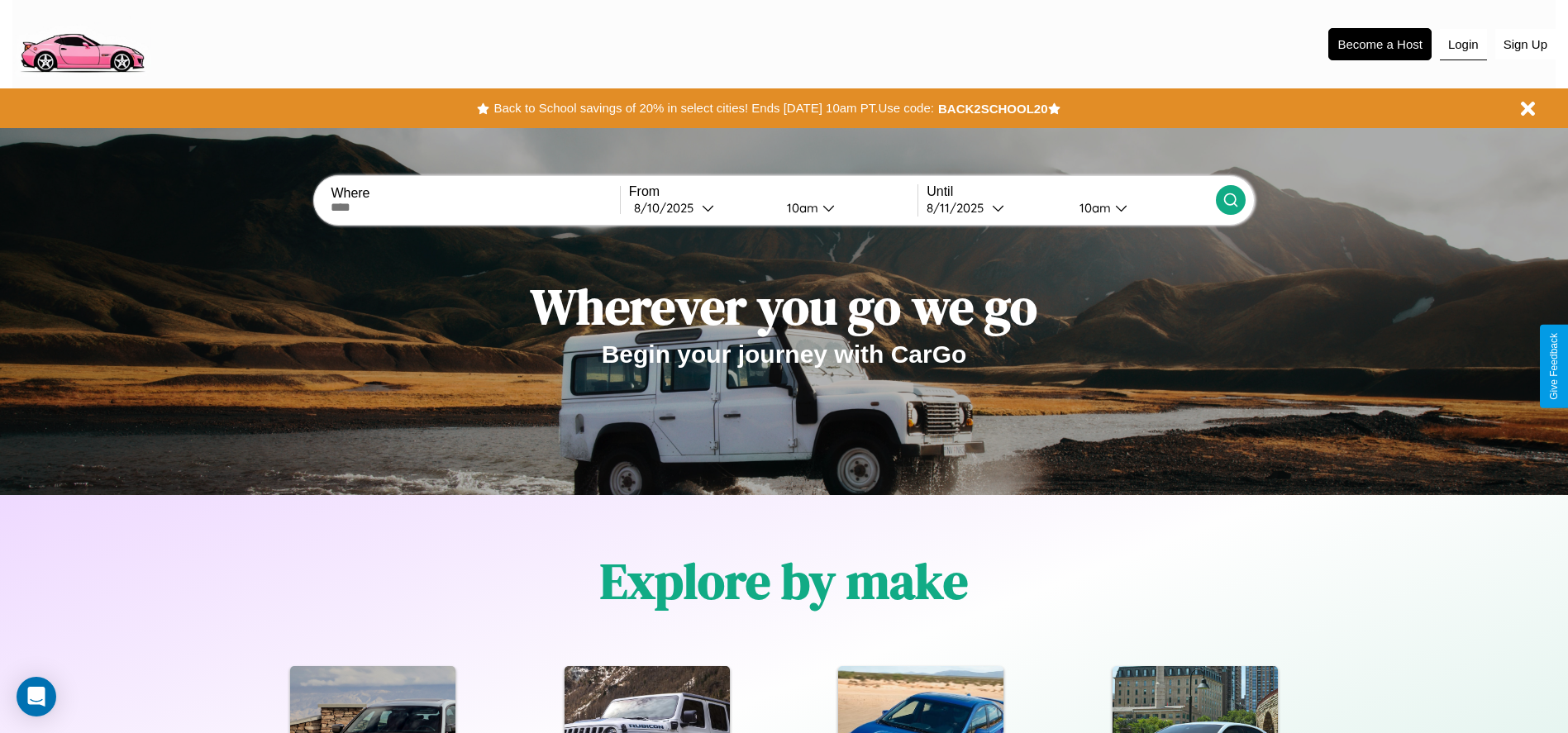
click at [1464, 44] on button "Login" at bounding box center [1463, 45] width 47 height 31
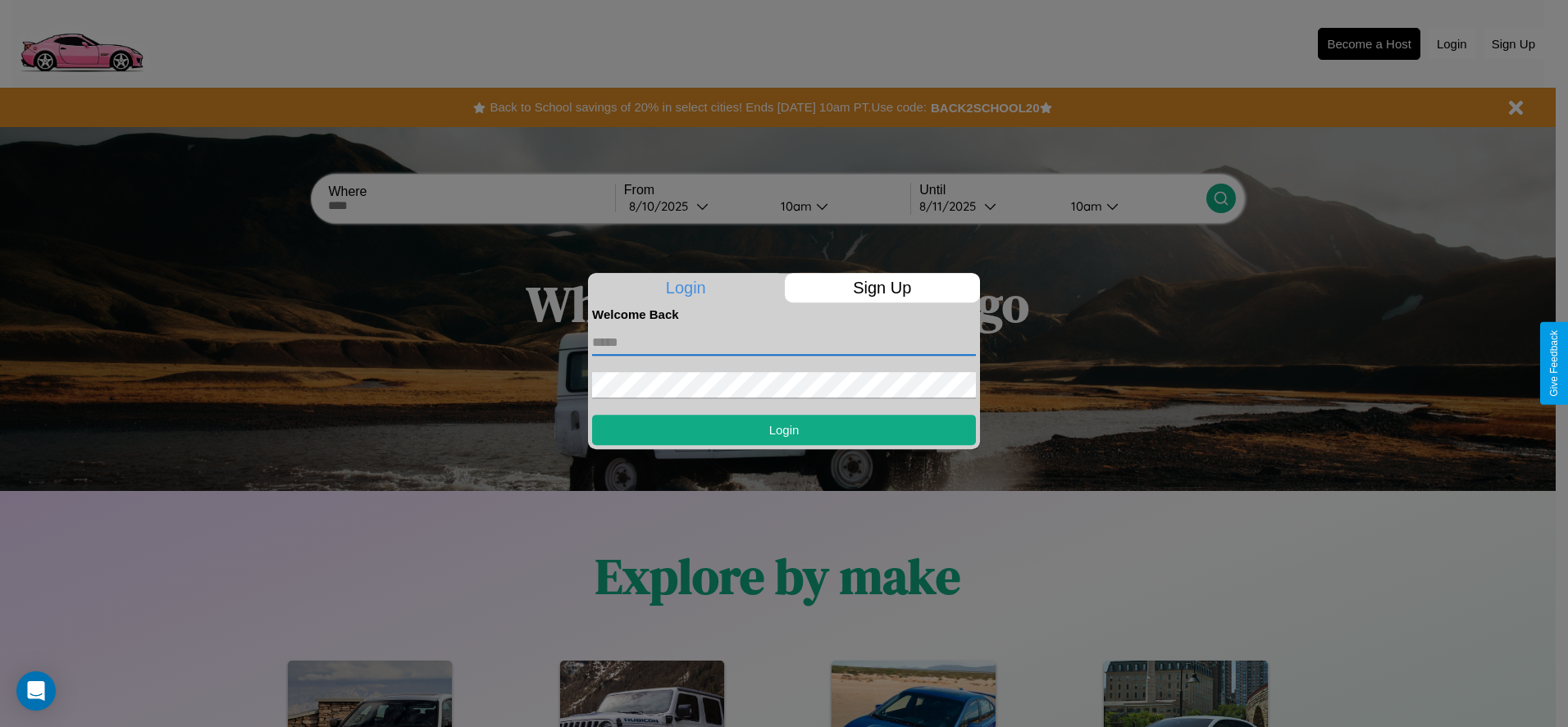
click at [784, 342] on input "text" at bounding box center [784, 343] width 384 height 26
type input "**********"
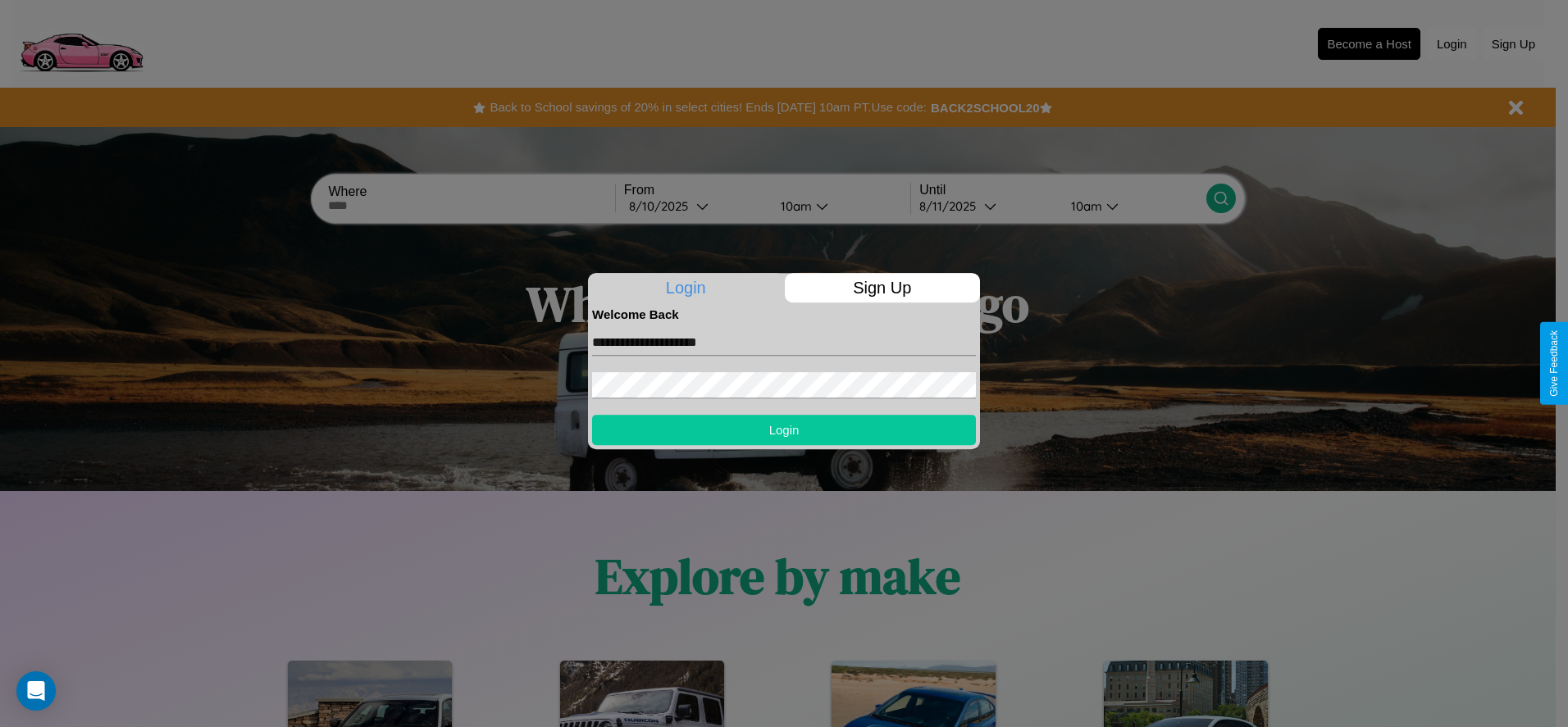
click at [784, 430] on button "Login" at bounding box center [784, 429] width 384 height 30
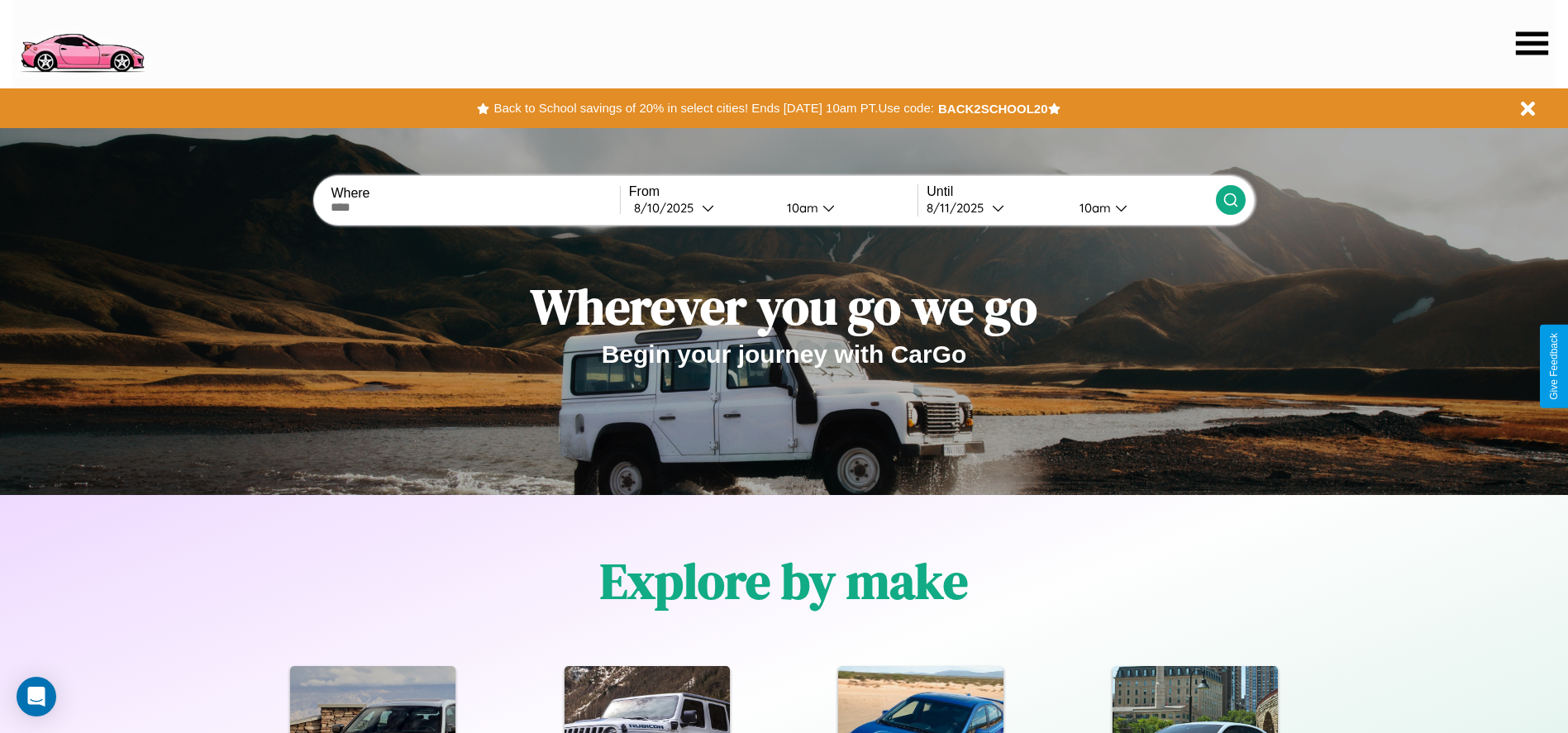
click at [1532, 43] on icon at bounding box center [1531, 42] width 32 height 23
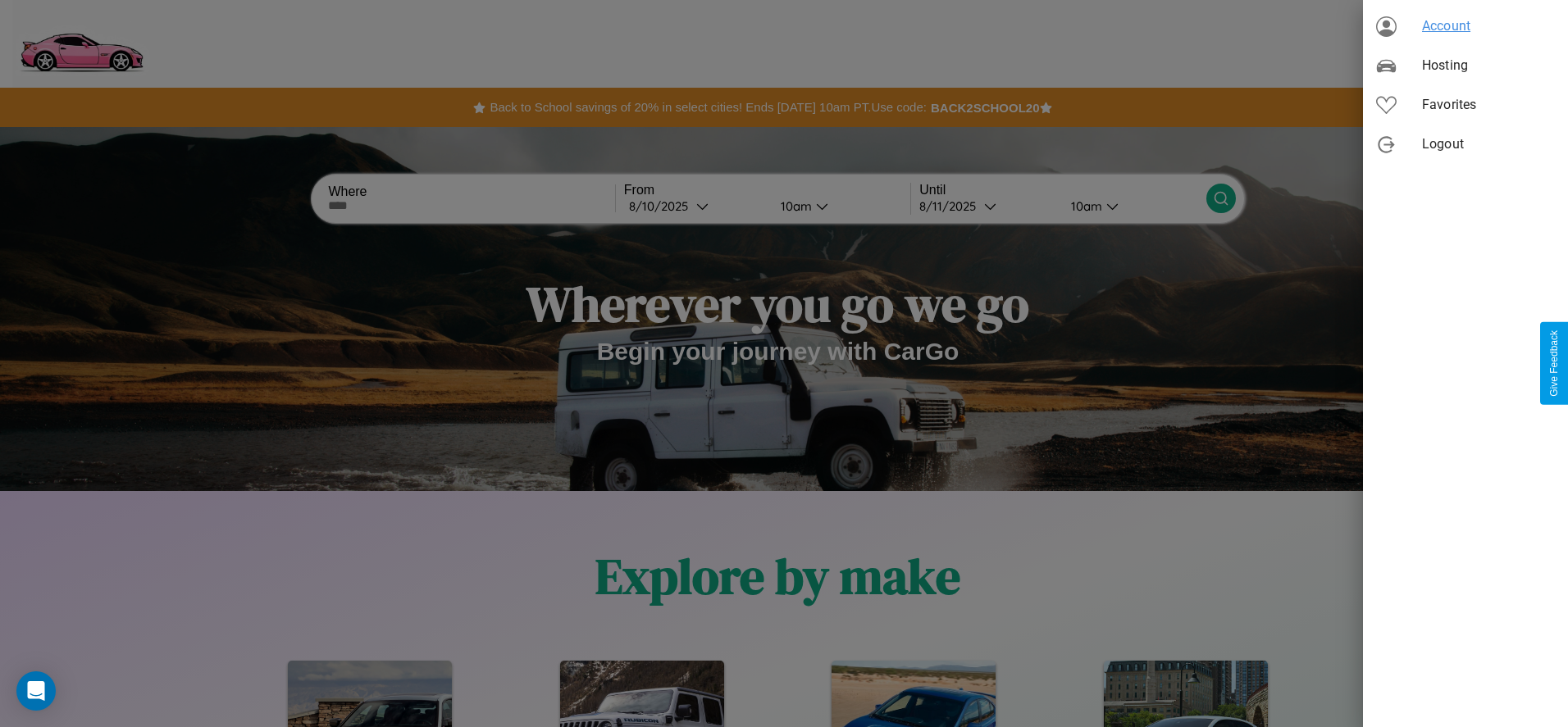
click at [1465, 26] on span "Account" at bounding box center [1488, 26] width 133 height 20
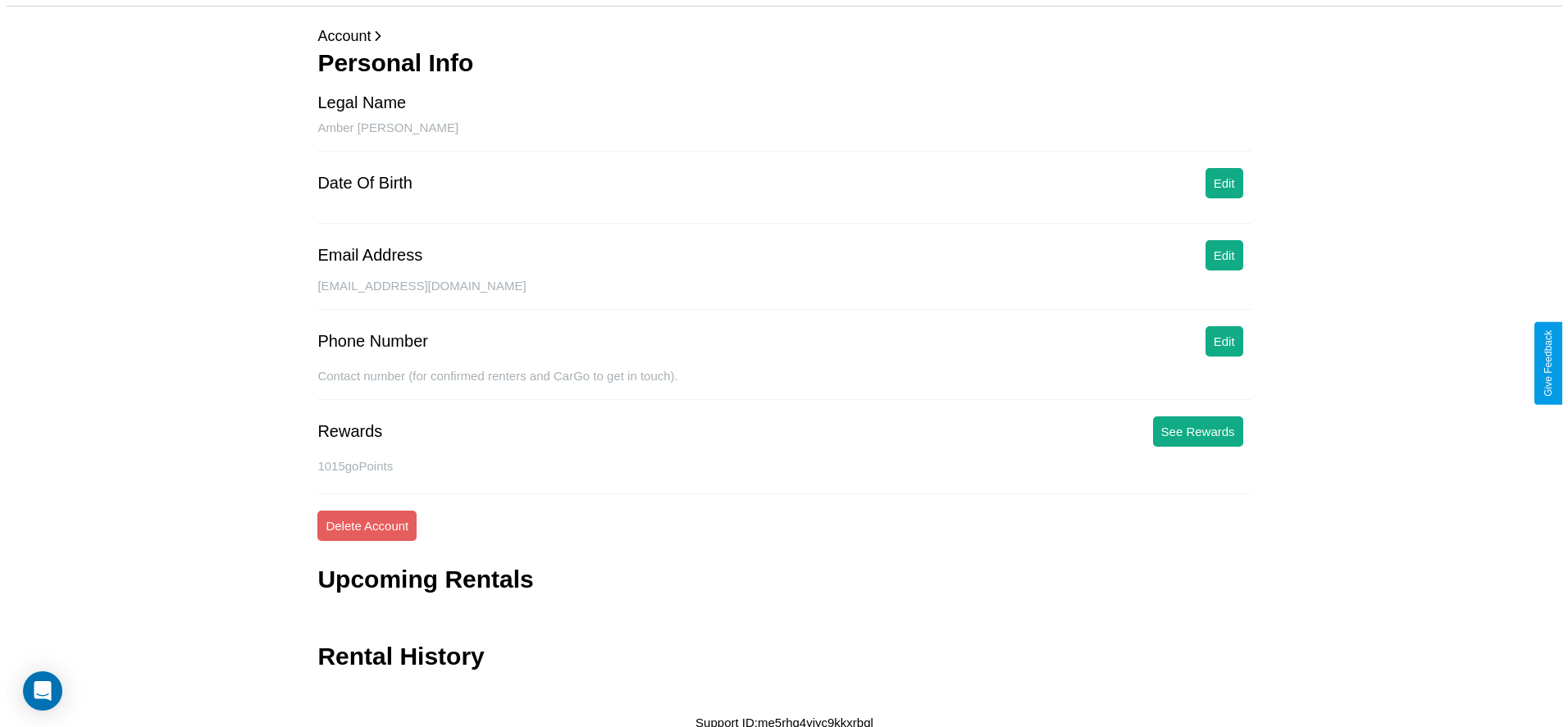
scroll to position [65, 0]
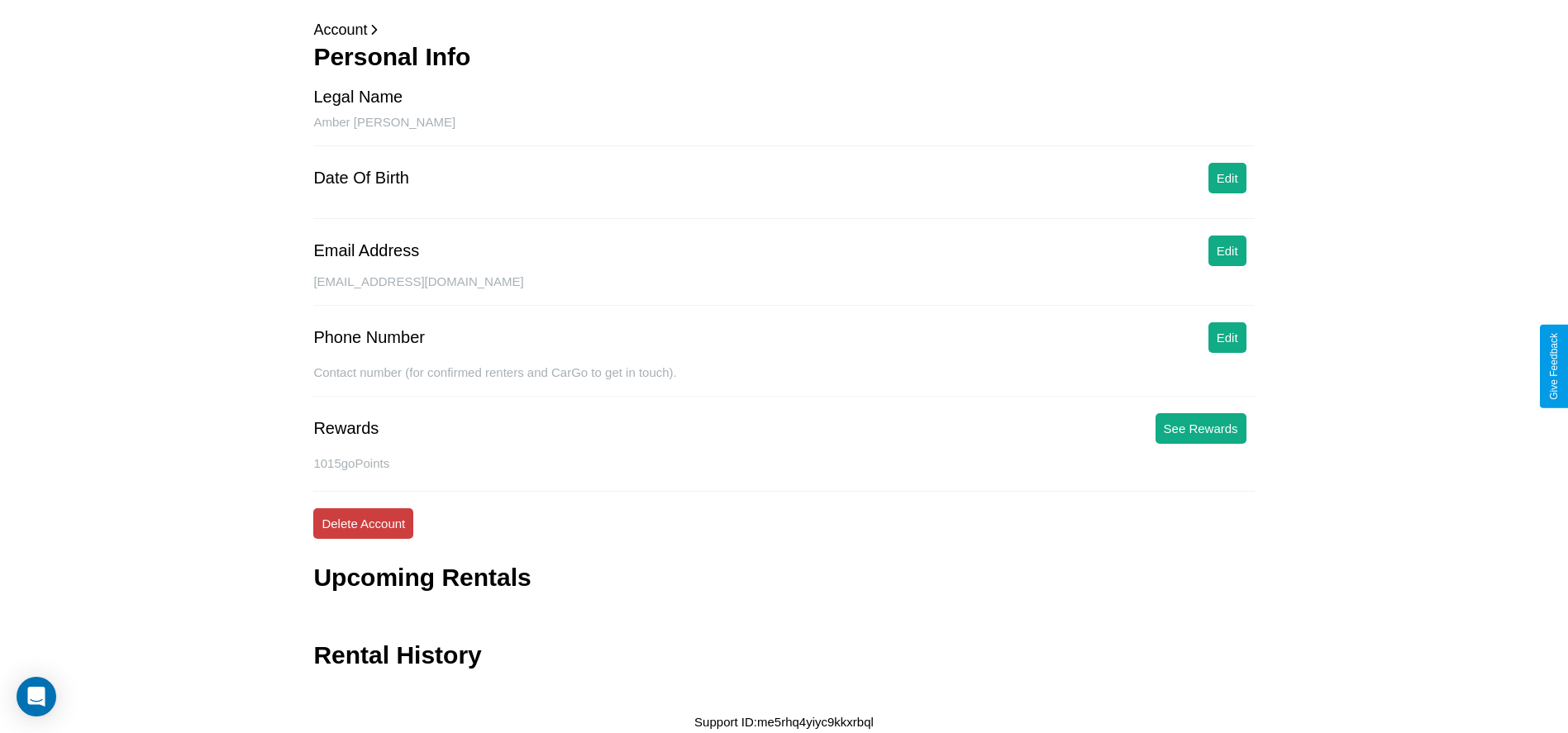
click at [363, 523] on button "Delete Account" at bounding box center [363, 523] width 100 height 30
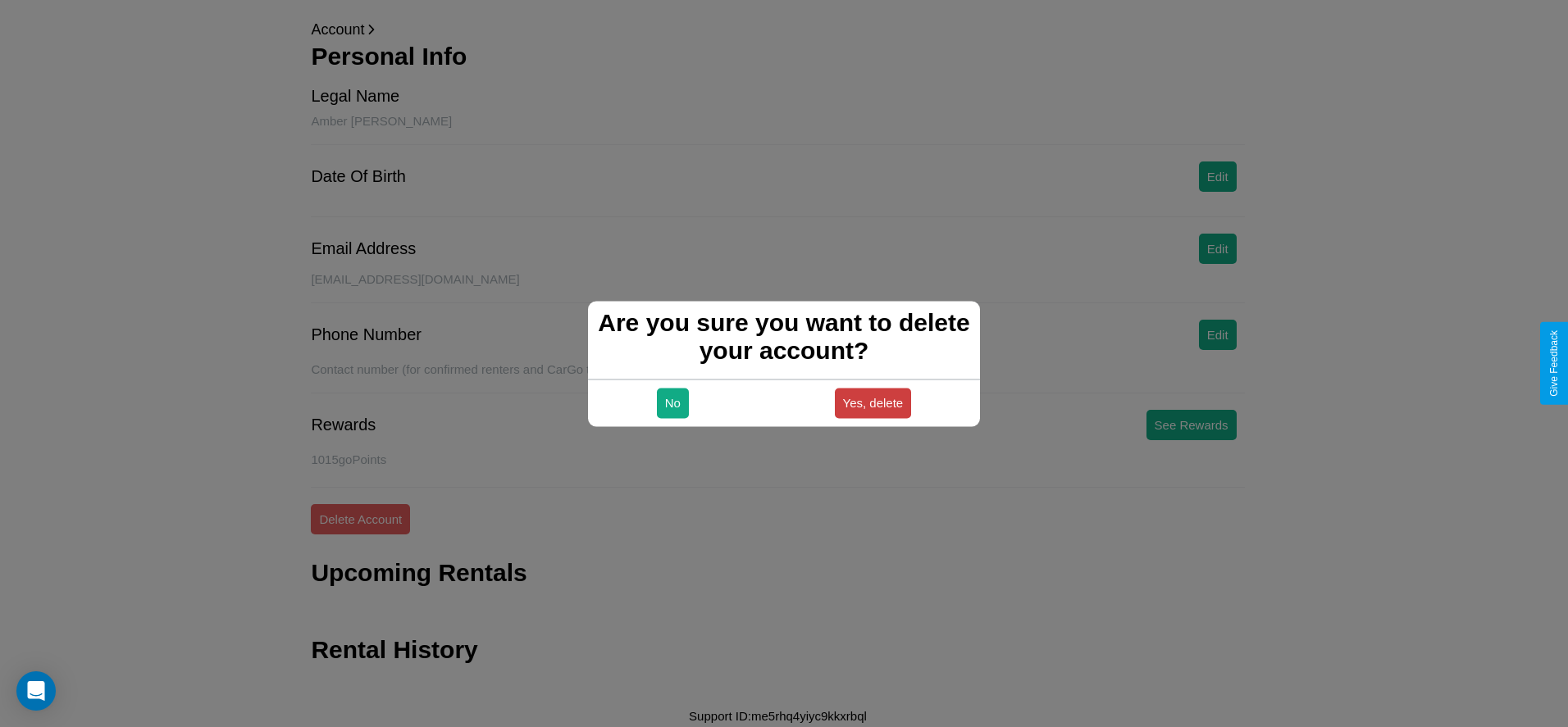
click at [873, 403] on button "Yes, delete" at bounding box center [873, 403] width 77 height 30
